Goal: Transaction & Acquisition: Book appointment/travel/reservation

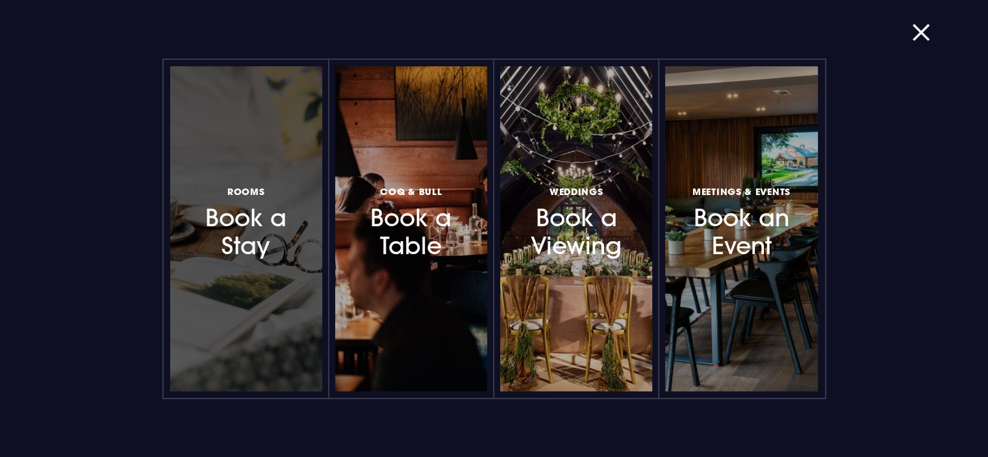
click at [252, 220] on h3 "Rooms Book a Stay" at bounding box center [246, 221] width 113 height 77
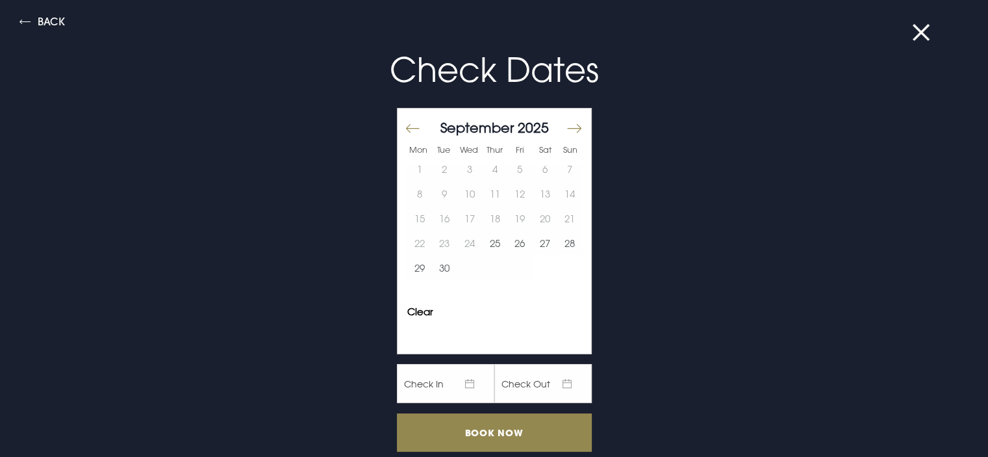
click at [566, 129] on button "Move forward to switch to the next month." at bounding box center [574, 127] width 16 height 27
click at [534, 193] on button "8" at bounding box center [544, 193] width 25 height 25
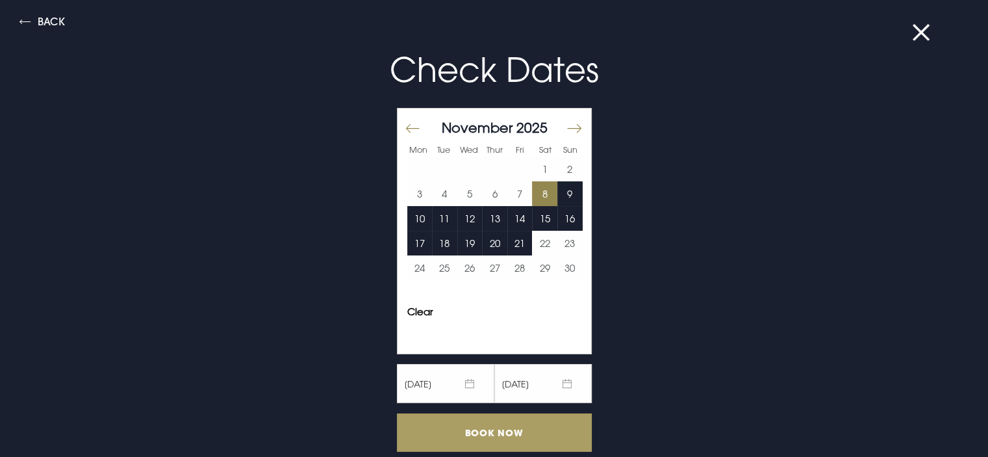
click at [486, 433] on input "Book Now" at bounding box center [494, 432] width 195 height 38
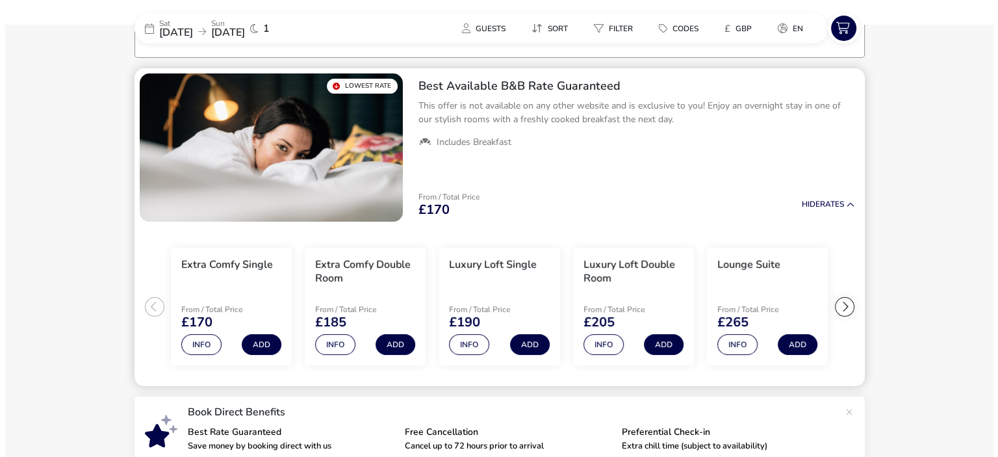
scroll to position [107, 0]
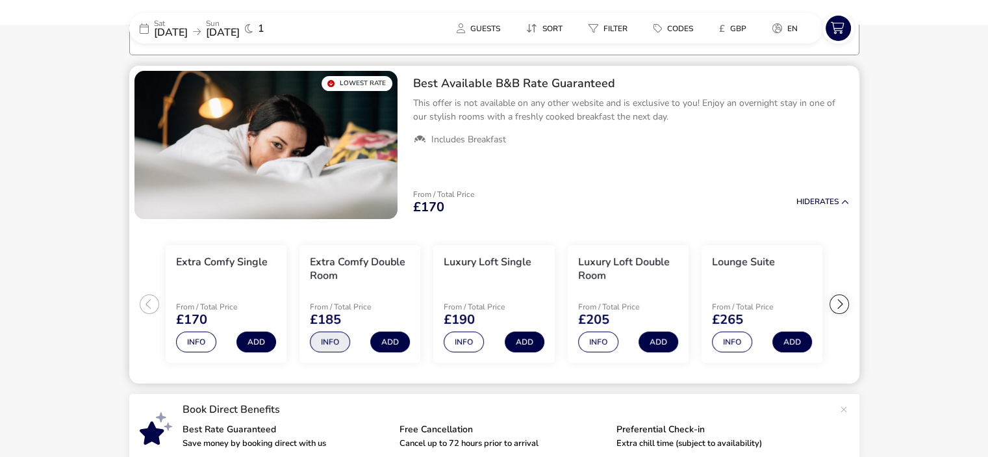
click at [336, 345] on button "Info" at bounding box center [330, 341] width 40 height 21
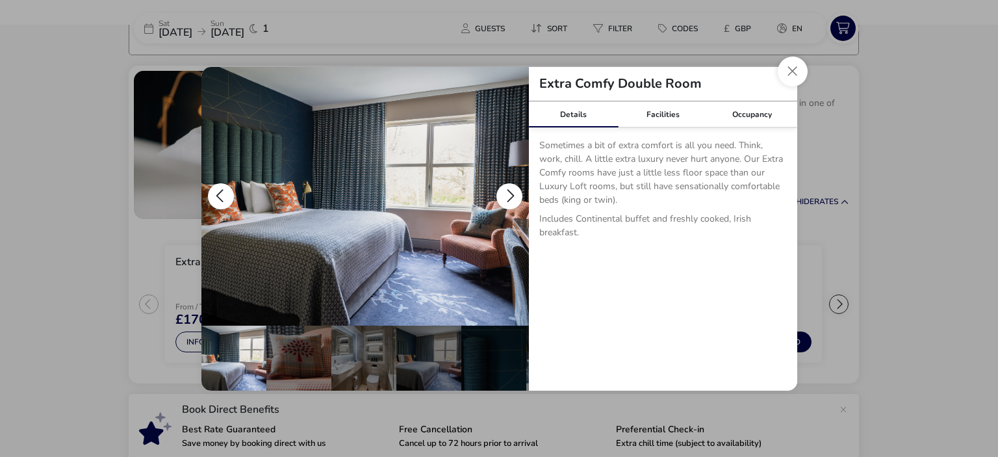
click at [511, 195] on button "details" at bounding box center [509, 196] width 26 height 26
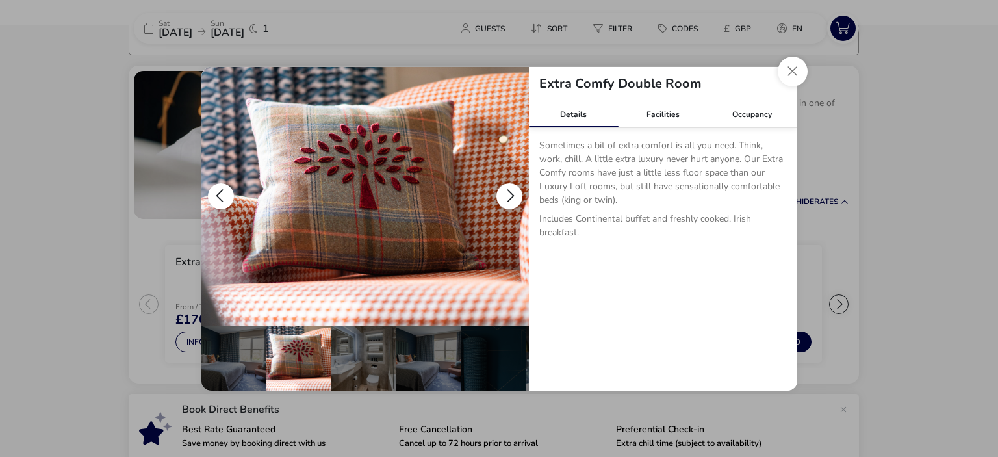
click at [511, 195] on button "details" at bounding box center [509, 196] width 26 height 26
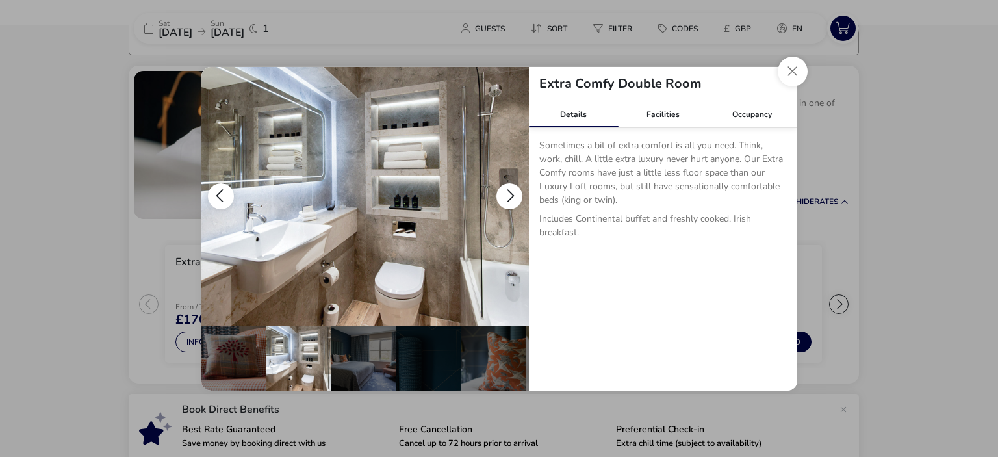
click at [511, 195] on button "details" at bounding box center [509, 196] width 26 height 26
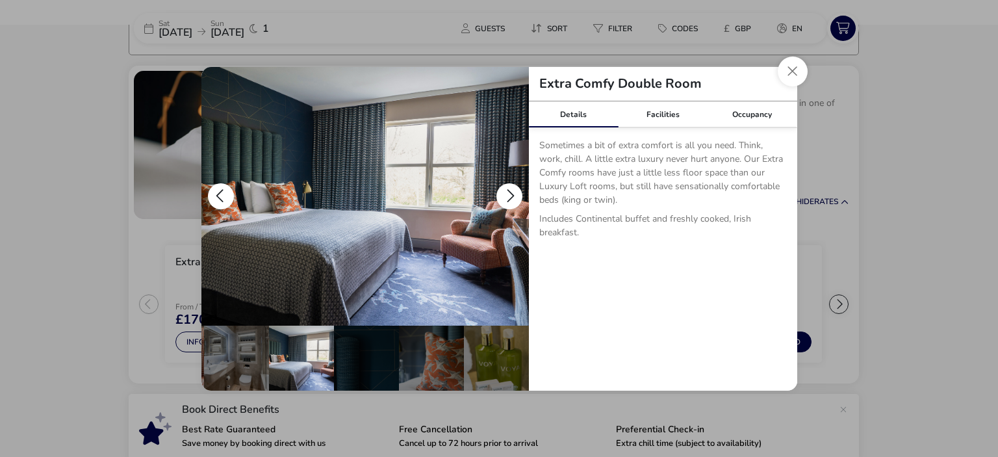
click at [511, 195] on button "details" at bounding box center [509, 196] width 26 height 26
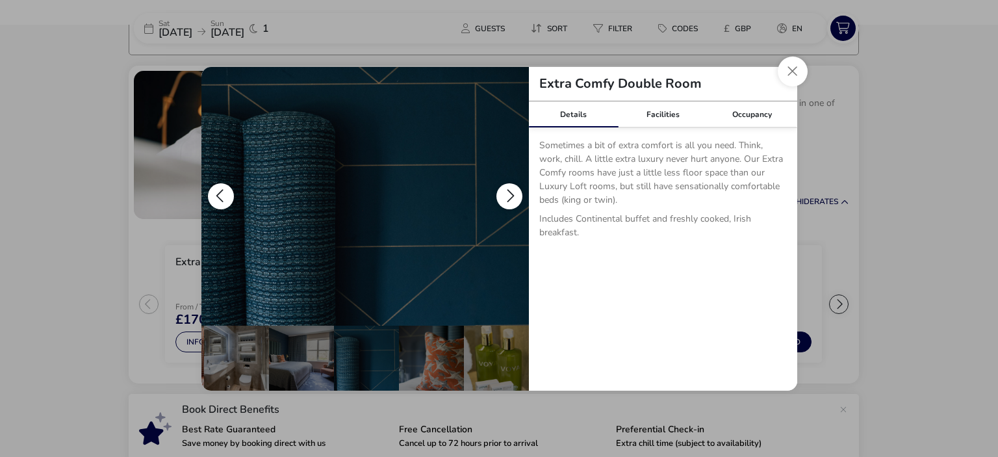
click at [511, 195] on button "details" at bounding box center [509, 196] width 26 height 26
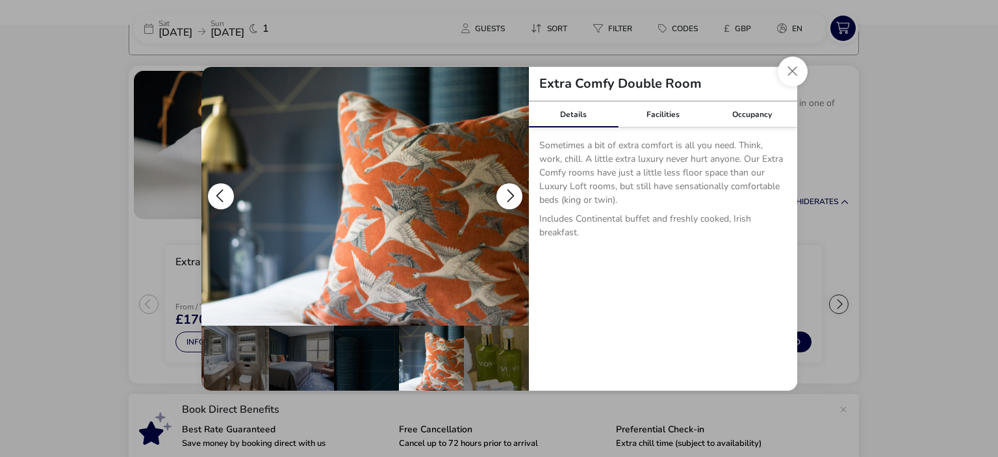
click at [511, 195] on button "details" at bounding box center [509, 196] width 26 height 26
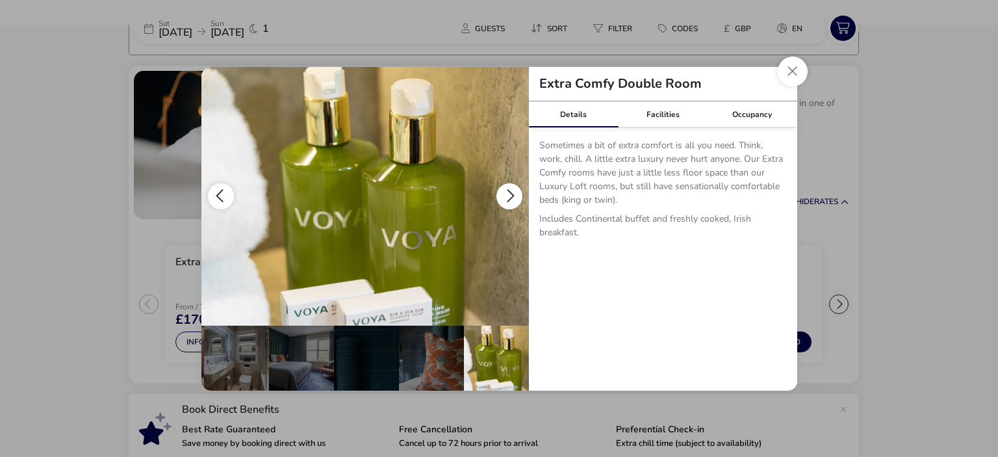
click at [511, 195] on button "details" at bounding box center [509, 196] width 26 height 26
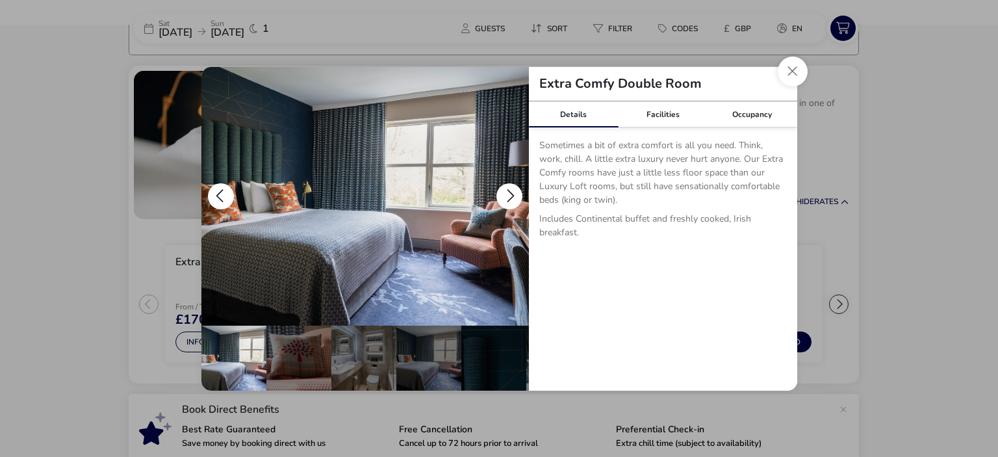
click at [511, 195] on button "details" at bounding box center [509, 196] width 26 height 26
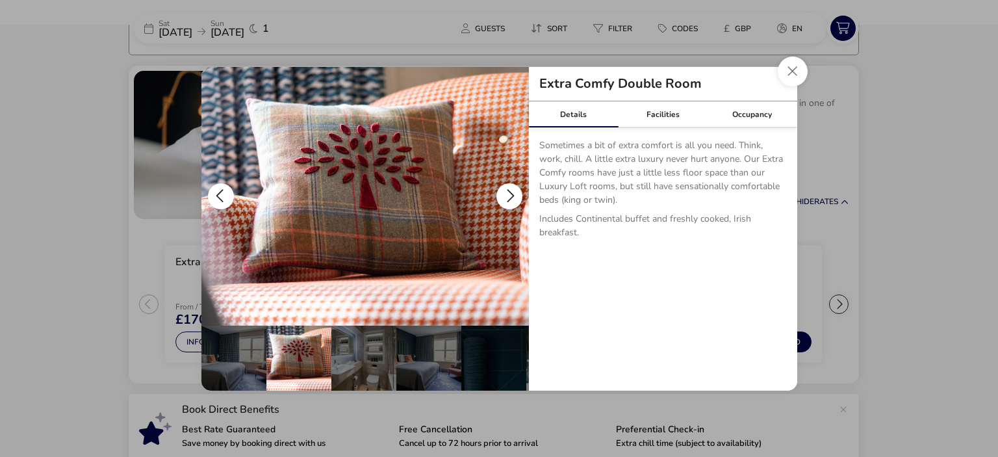
click at [511, 195] on button "details" at bounding box center [509, 196] width 26 height 26
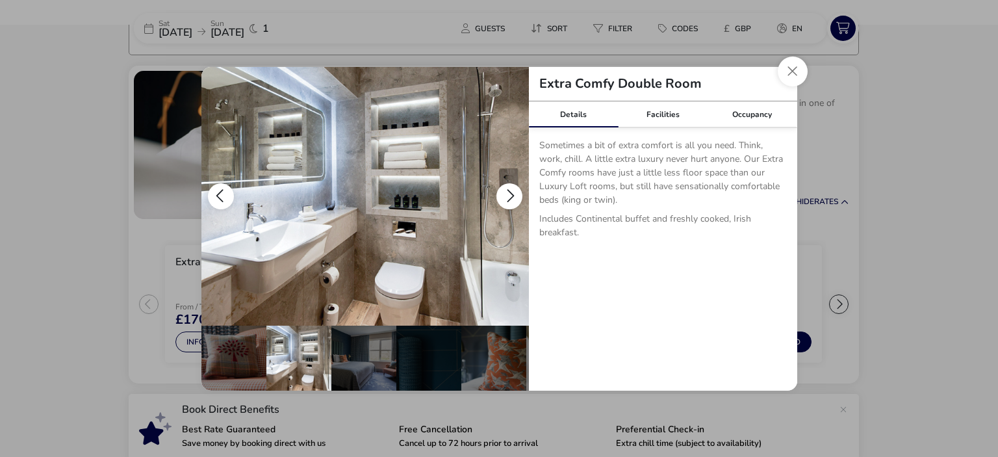
click at [511, 195] on button "details" at bounding box center [509, 196] width 26 height 26
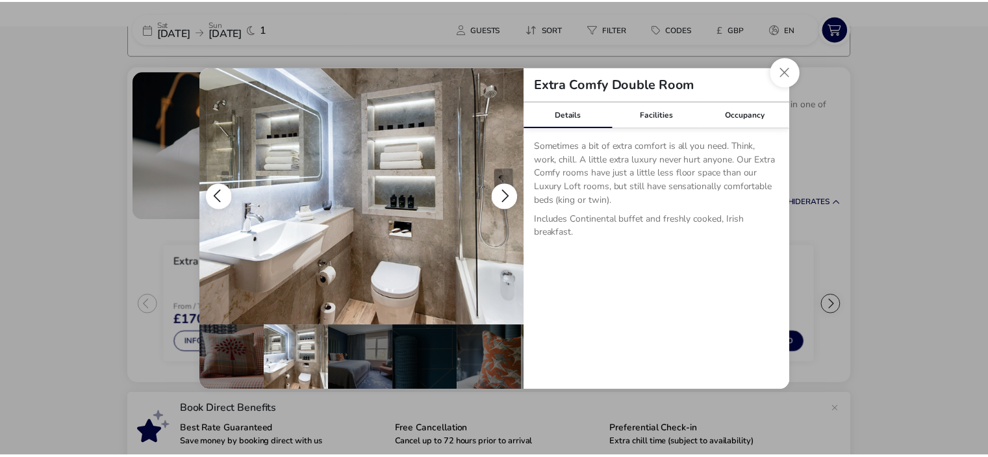
scroll to position [0, 127]
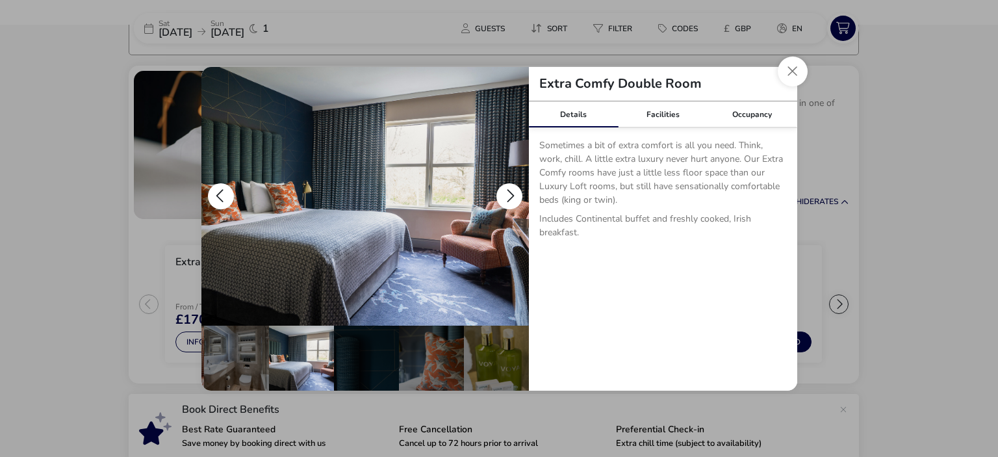
click at [511, 195] on button "details" at bounding box center [509, 196] width 26 height 26
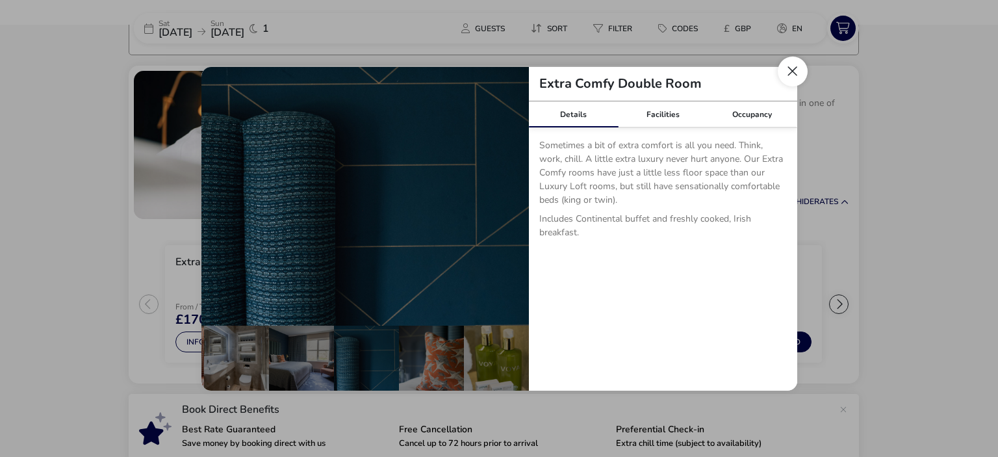
click at [783, 75] on button "Close dialog" at bounding box center [793, 72] width 30 height 30
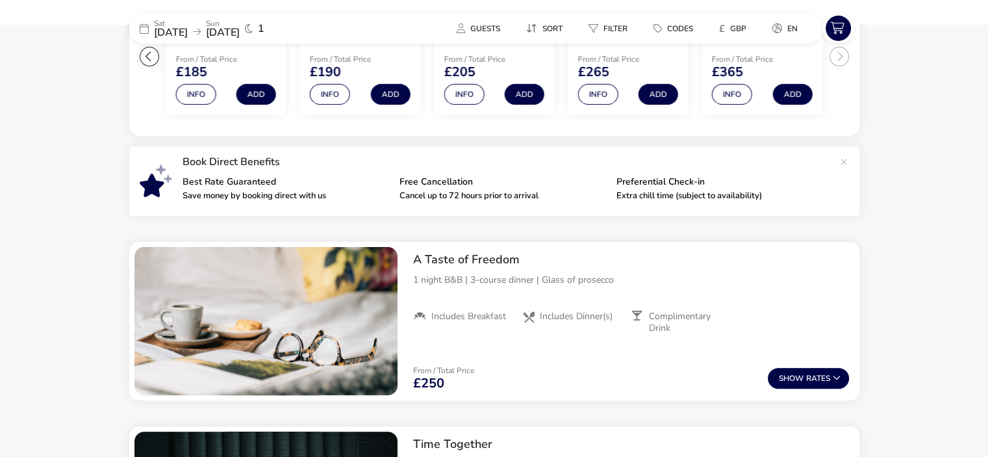
scroll to position [366, 0]
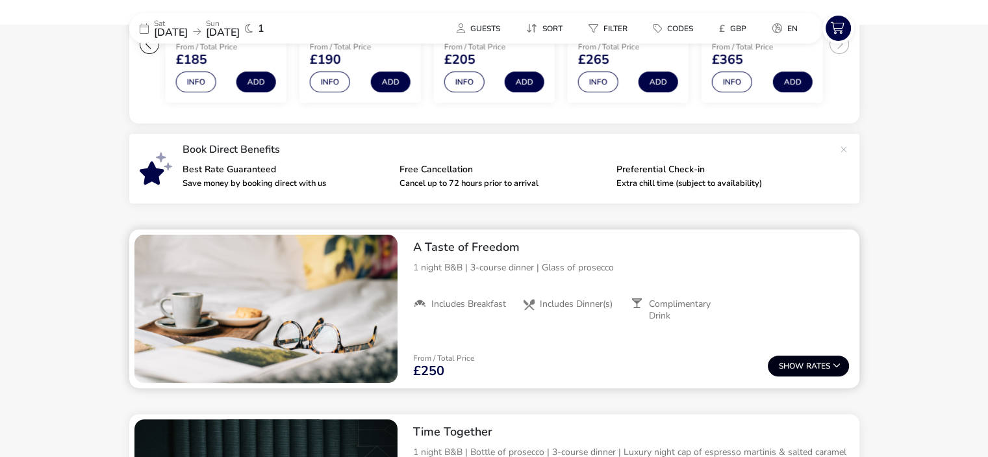
click at [769, 366] on button "Show Rates" at bounding box center [808, 365] width 81 height 21
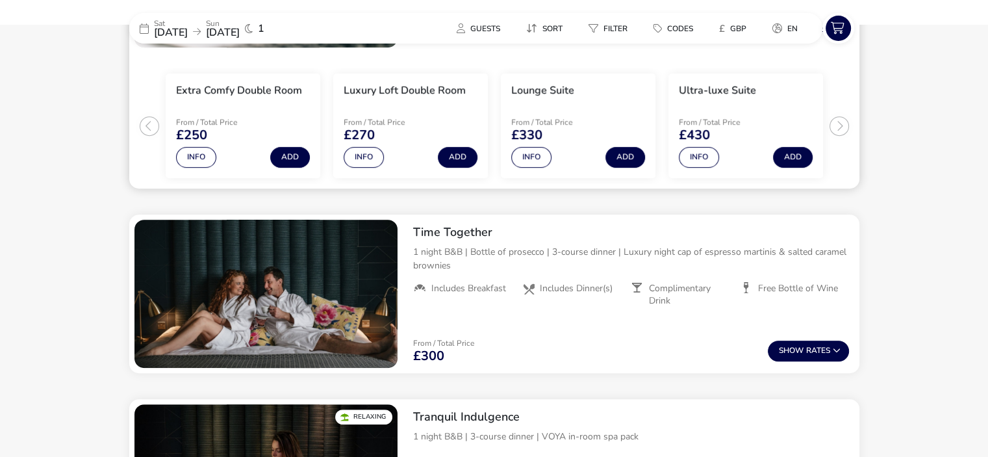
scroll to position [725, 0]
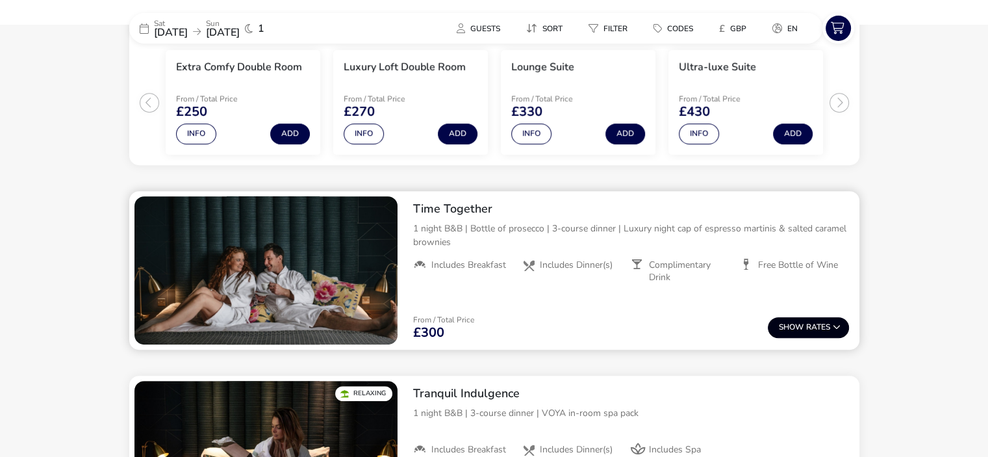
click at [790, 335] on button "Show Rates" at bounding box center [808, 327] width 81 height 21
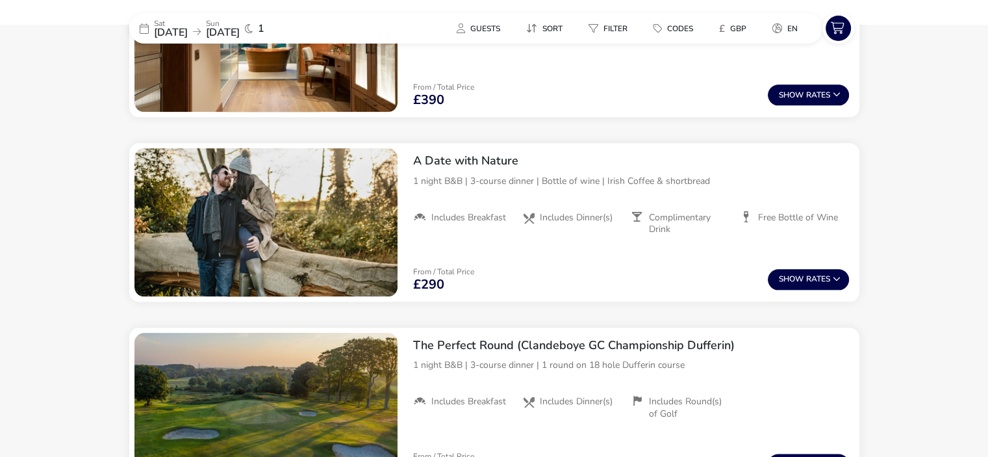
scroll to position [1434, 0]
